Goal: Task Accomplishment & Management: Manage account settings

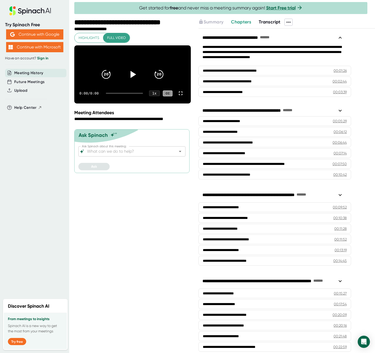
click at [44, 57] on link "Sign in" at bounding box center [42, 58] width 11 height 4
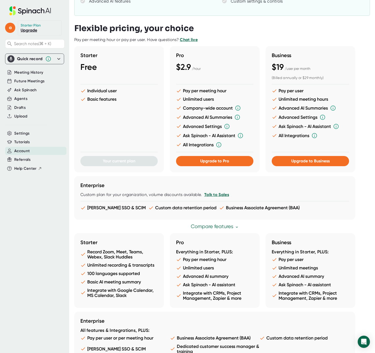
scroll to position [129, 0]
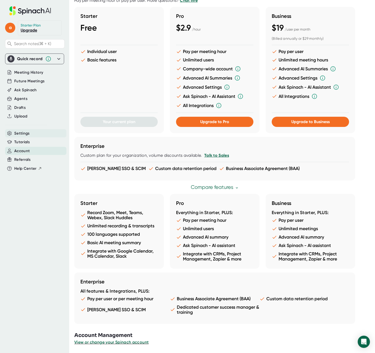
click at [31, 136] on div "Settings" at bounding box center [35, 133] width 61 height 8
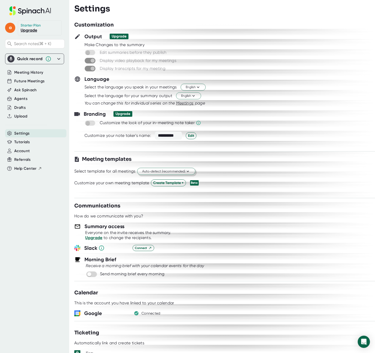
click at [164, 173] on span "Auto-detect (recommended)" at bounding box center [166, 171] width 48 height 5
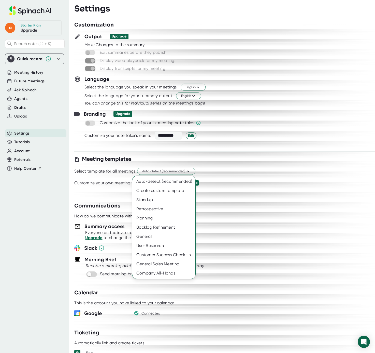
click at [318, 170] on div at bounding box center [187, 176] width 375 height 353
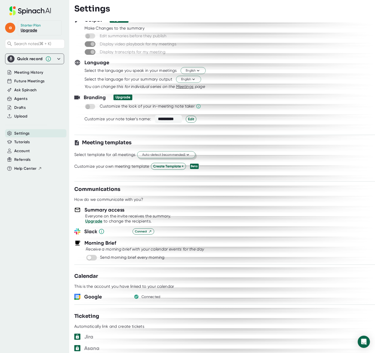
scroll to position [20, 0]
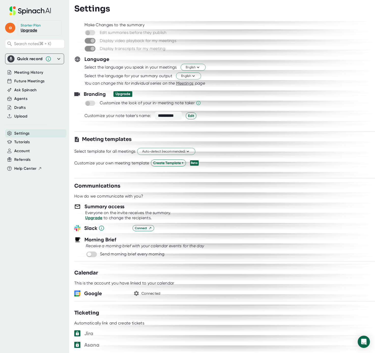
click at [144, 293] on div "Connected" at bounding box center [151, 293] width 19 height 5
click at [135, 293] on icon "button" at bounding box center [136, 293] width 5 height 5
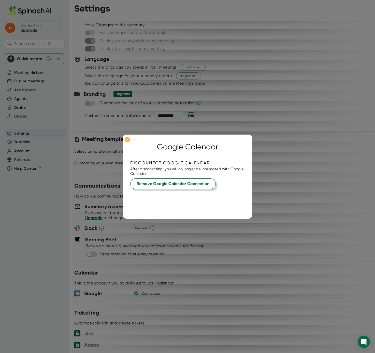
click at [139, 184] on span "Remove Google Calendar Connection" at bounding box center [173, 184] width 73 height 6
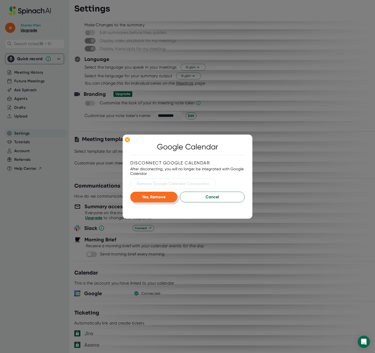
click at [147, 195] on span "Yes, Remove" at bounding box center [154, 196] width 24 height 5
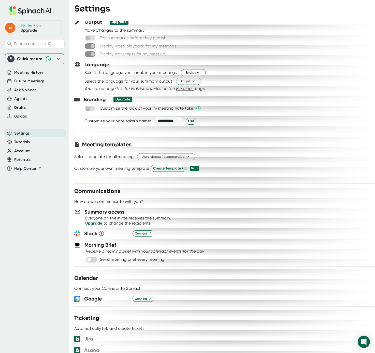
scroll to position [0, 0]
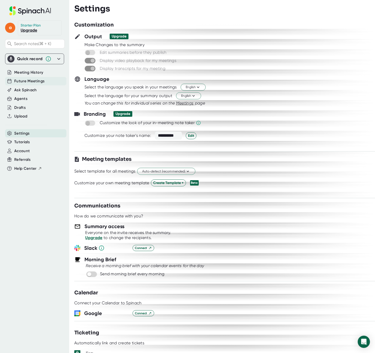
click at [26, 79] on span "Future Meetings" at bounding box center [29, 81] width 30 height 6
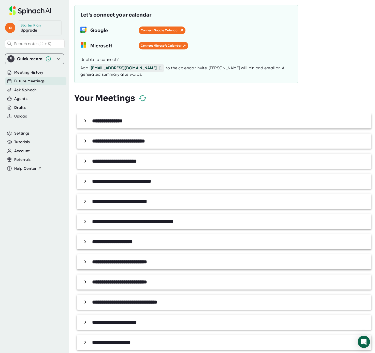
click at [87, 120] on icon at bounding box center [85, 121] width 6 height 6
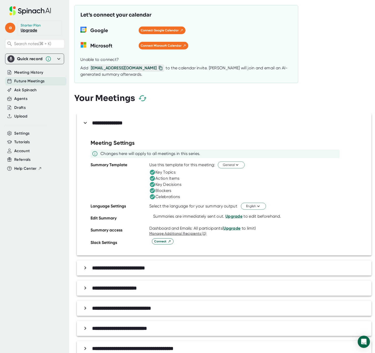
click at [85, 120] on icon at bounding box center [85, 123] width 6 height 6
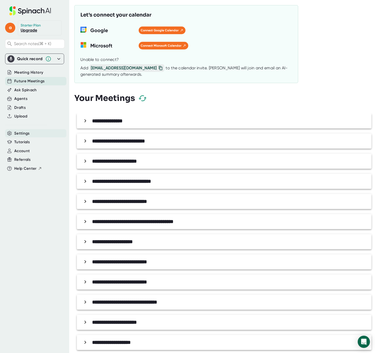
click at [45, 134] on div "Settings" at bounding box center [35, 133] width 61 height 8
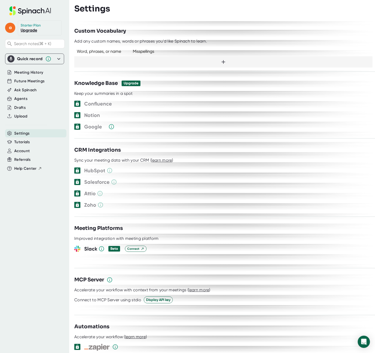
scroll to position [396, 0]
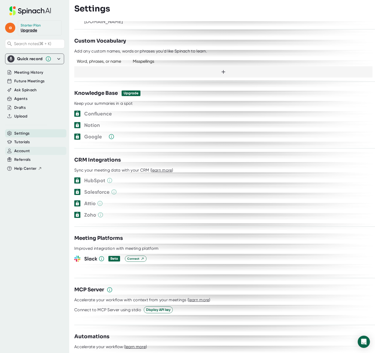
click at [21, 150] on span "Account" at bounding box center [22, 151] width 16 height 6
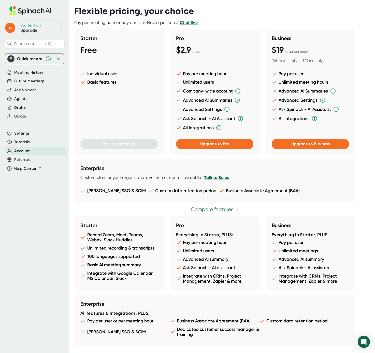
scroll to position [129, 0]
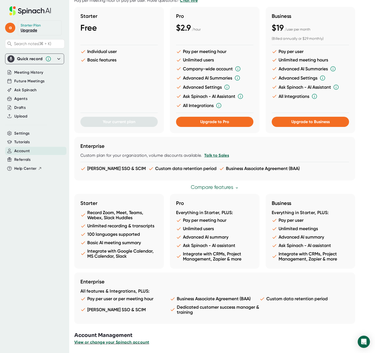
click at [112, 342] on span "View or change your Spinach account" at bounding box center [111, 341] width 75 height 5
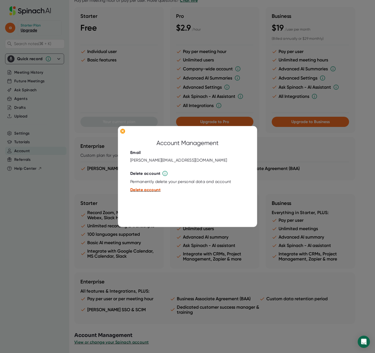
click at [140, 190] on span "Delete account" at bounding box center [145, 189] width 30 height 5
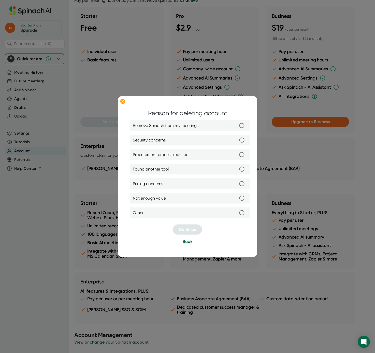
click at [241, 140] on input "Security concerns" at bounding box center [242, 140] width 11 height 11
radio input "true"
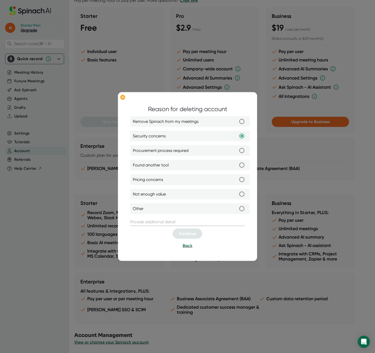
click at [240, 181] on input "Pricing concerns" at bounding box center [242, 179] width 11 height 11
radio input "true"
click at [241, 209] on input "Other" at bounding box center [242, 208] width 11 height 11
radio input "true"
click at [182, 222] on input "text" at bounding box center [187, 222] width 115 height 8
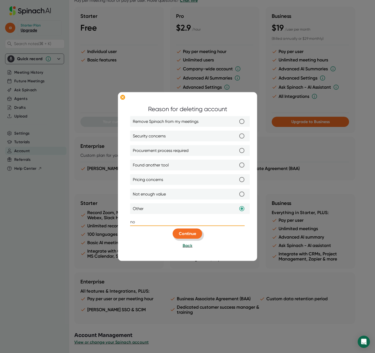
type input "no"
click at [200, 233] on button "Continue" at bounding box center [188, 233] width 30 height 10
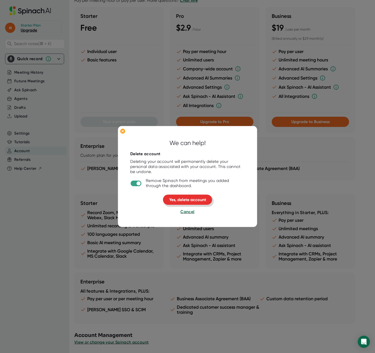
click at [180, 200] on span "Yes, delete account" at bounding box center [187, 199] width 37 height 5
